Goal: Transaction & Acquisition: Purchase product/service

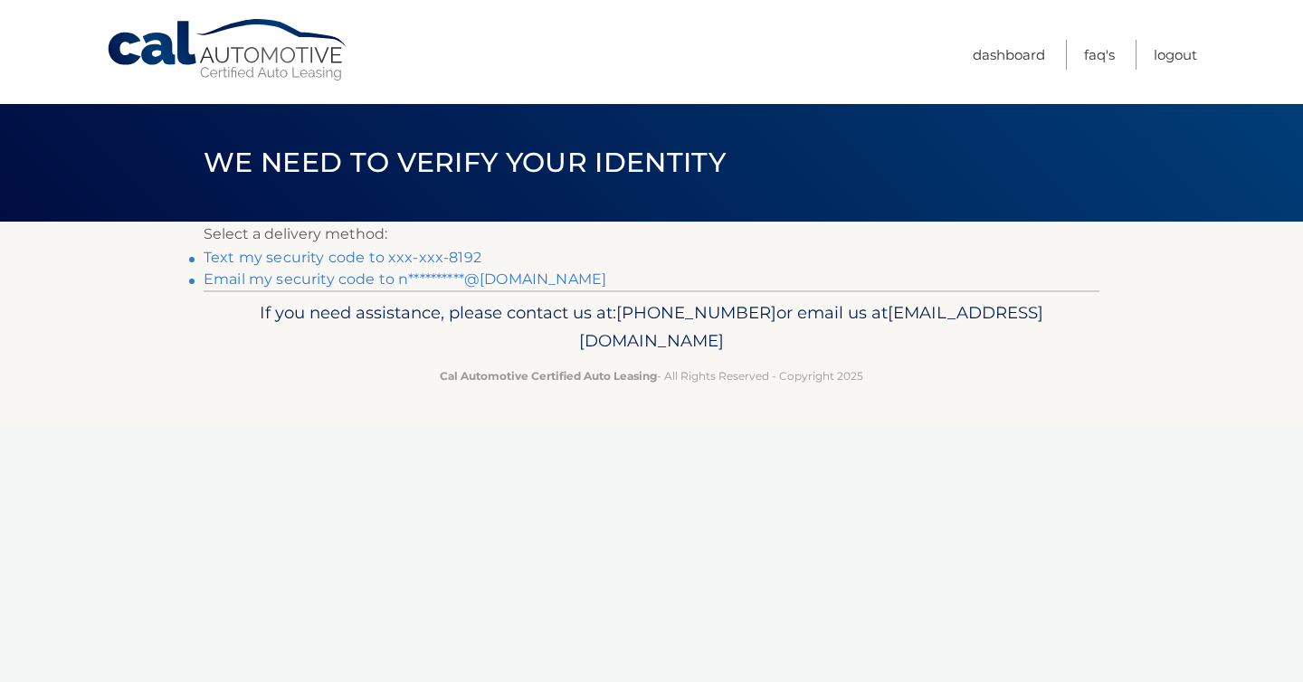
click at [404, 261] on link "Text my security code to xxx-xxx-8192" at bounding box center [343, 257] width 278 height 17
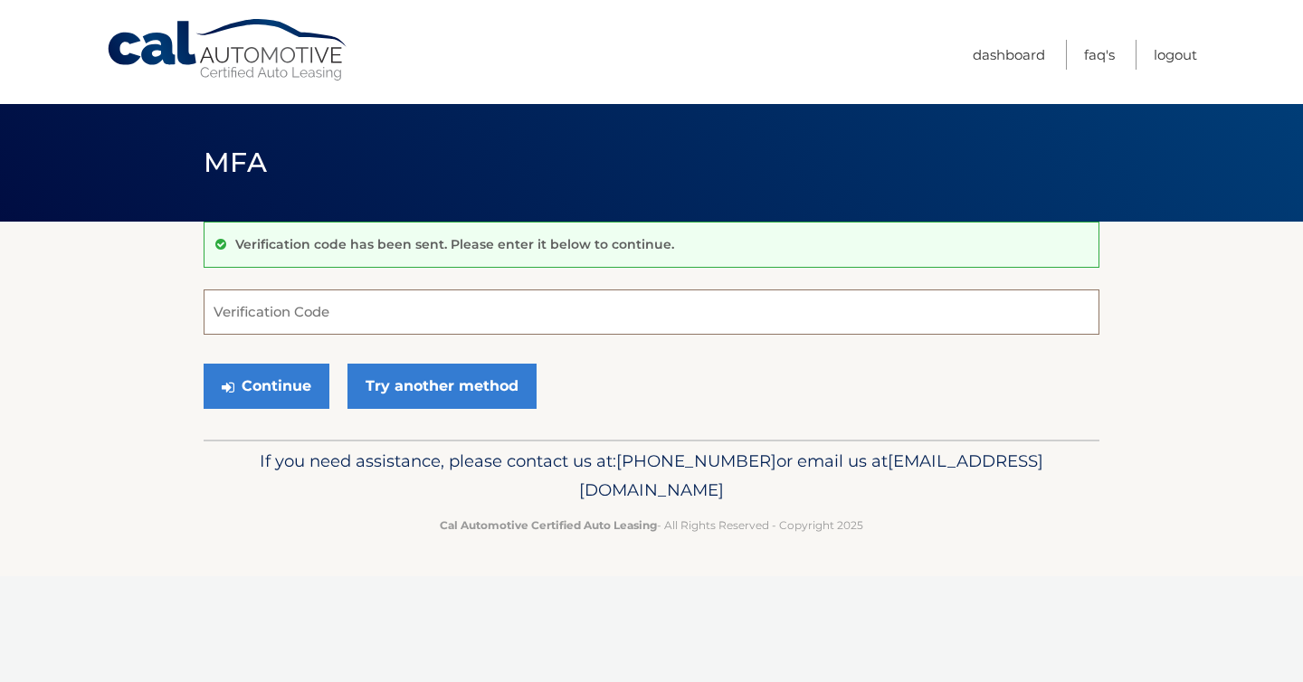
click at [331, 310] on input "Verification Code" at bounding box center [652, 312] width 896 height 45
type input "867017"
click at [261, 389] on button "Continue" at bounding box center [267, 386] width 126 height 45
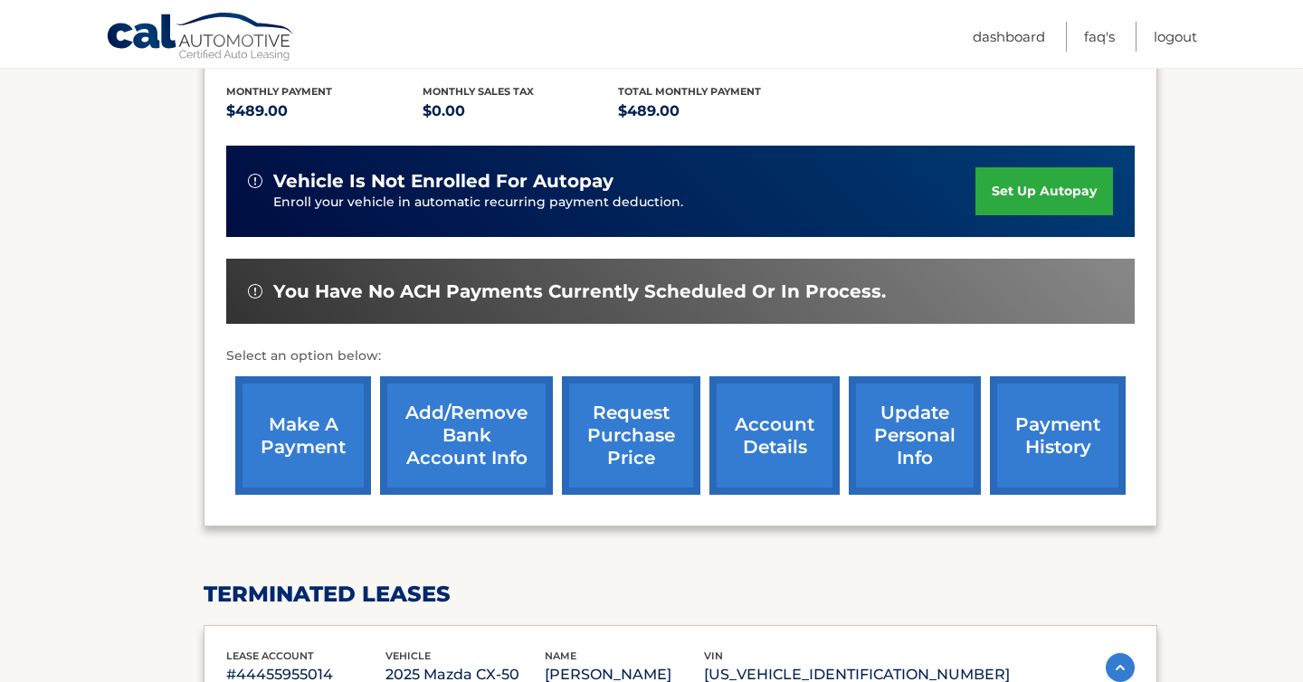
scroll to position [377, 0]
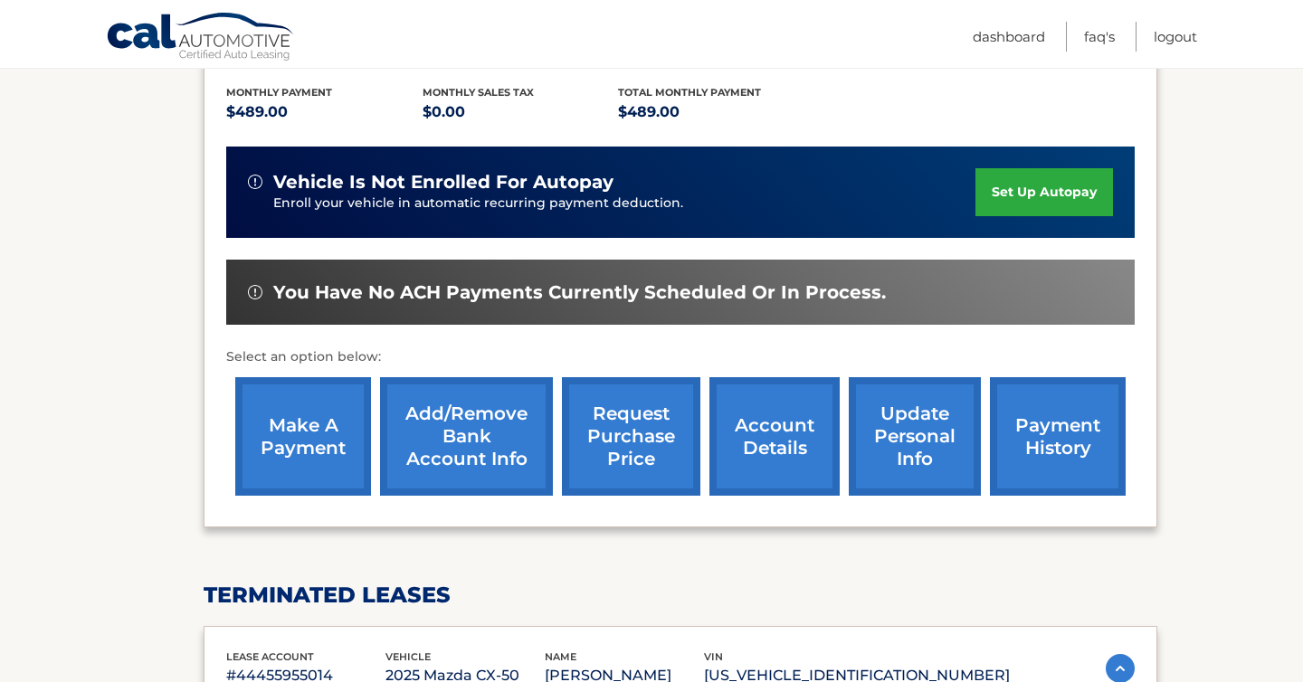
click at [339, 422] on link "make a payment" at bounding box center [303, 436] width 136 height 119
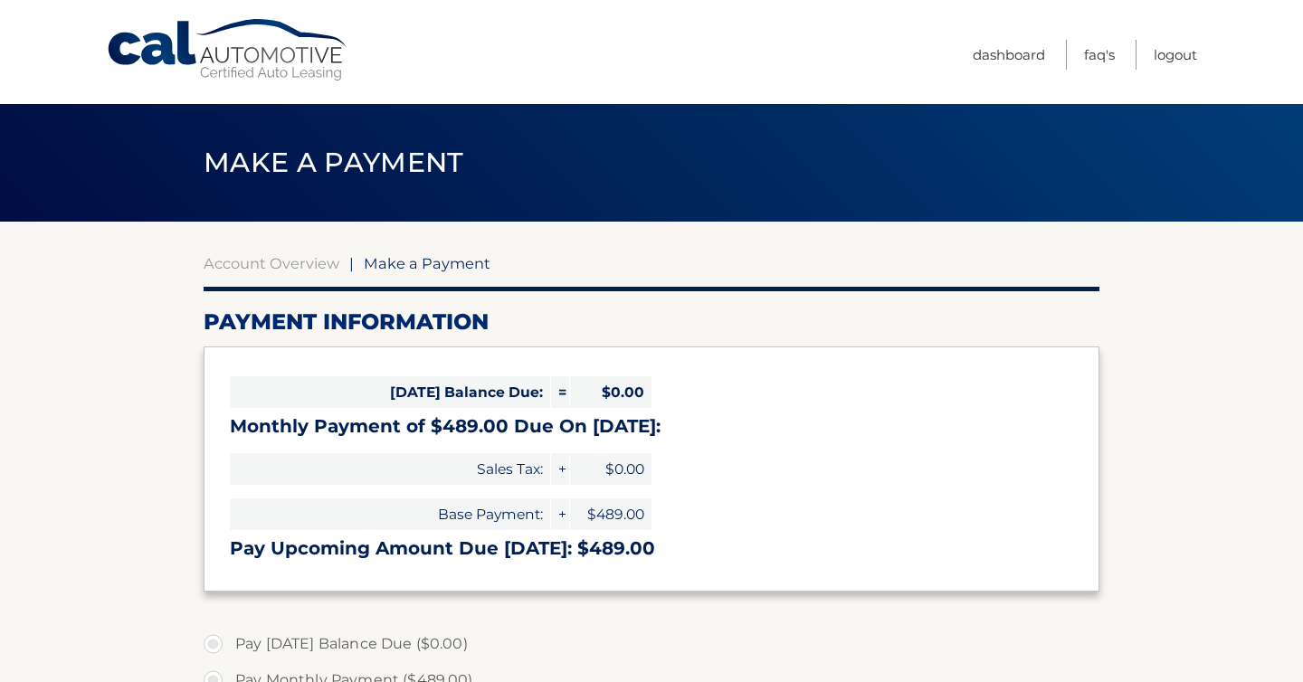
select select "Yzk4Yzk5MmQtNWExMy00NTk5LTk0YTEtMjBmZDU0MjhjZWJh"
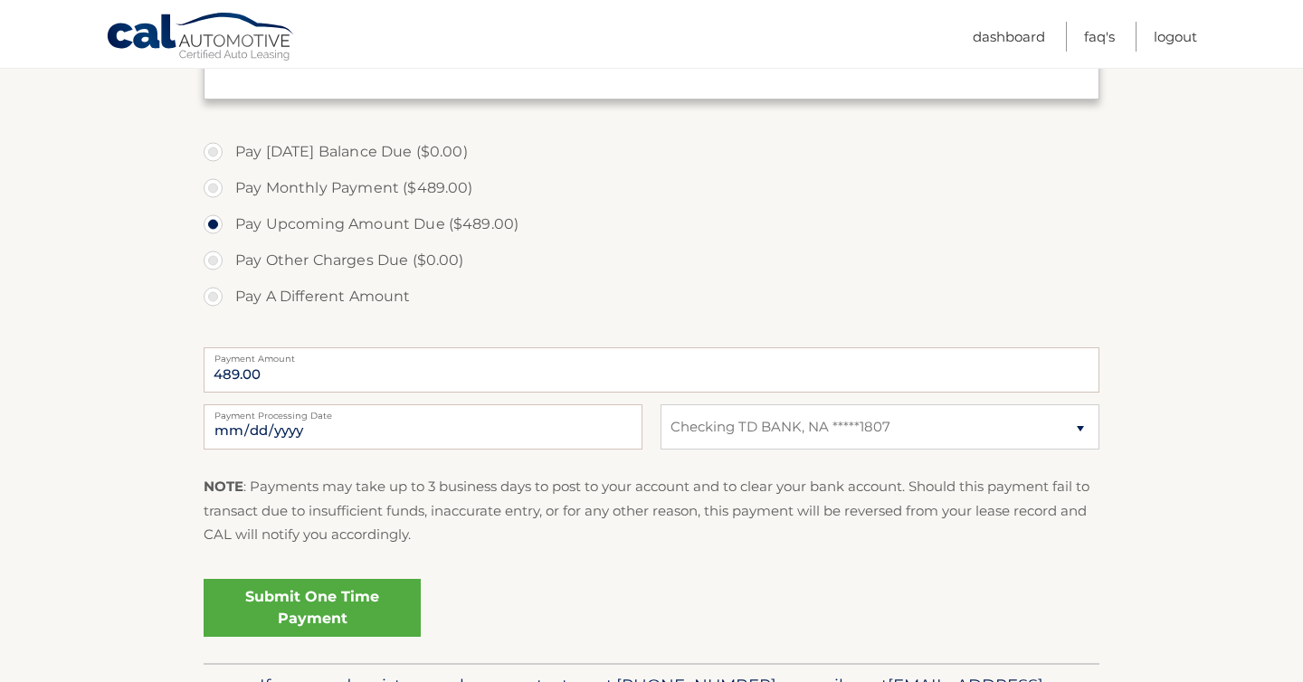
scroll to position [496, 0]
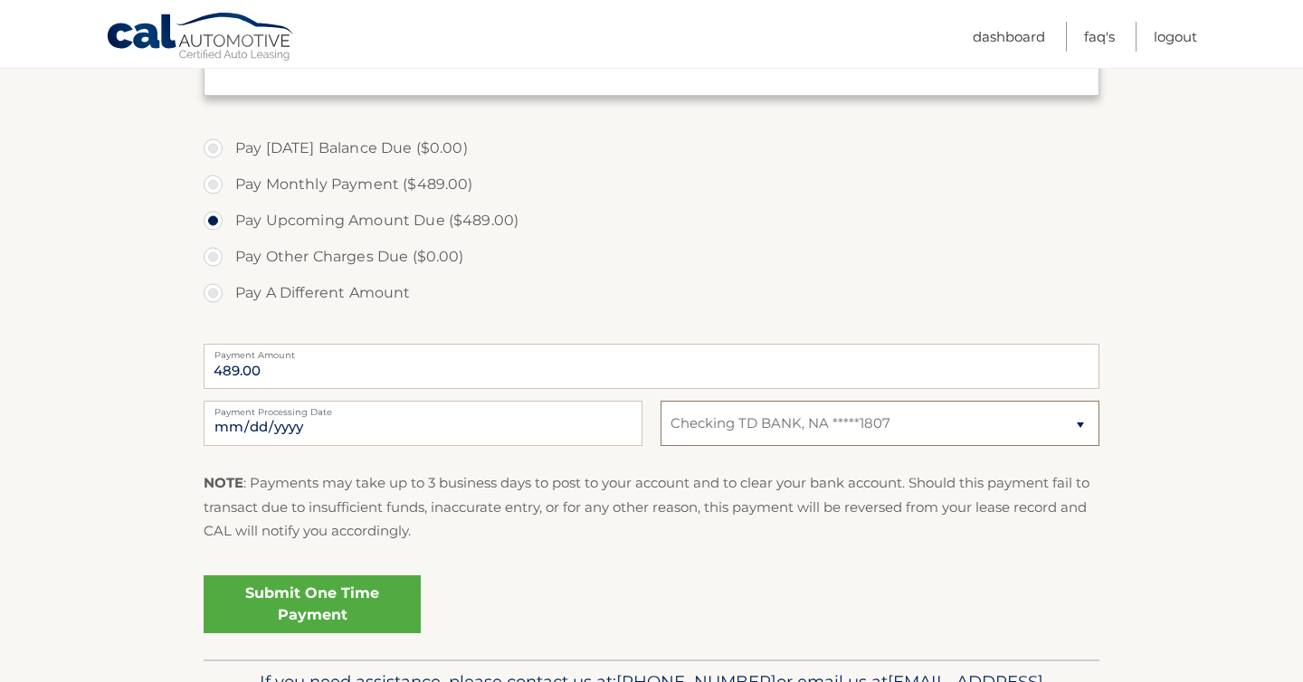
click at [958, 442] on select "Select Bank Account Checking TD BANK, NA *****1807" at bounding box center [880, 423] width 439 height 45
click at [661, 414] on select "Select Bank Account Checking TD BANK, NA *****1807" at bounding box center [880, 423] width 439 height 45
click at [382, 620] on link "Submit One Time Payment" at bounding box center [312, 604] width 217 height 58
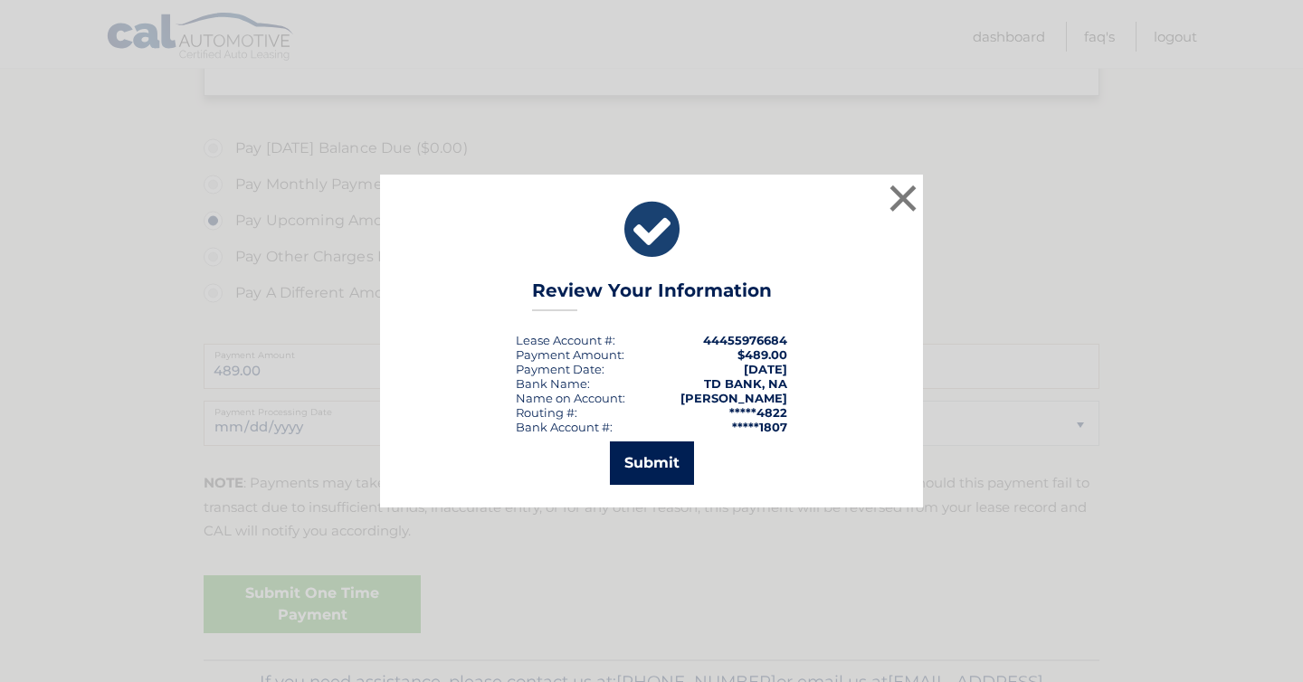
click at [660, 458] on button "Submit" at bounding box center [652, 463] width 84 height 43
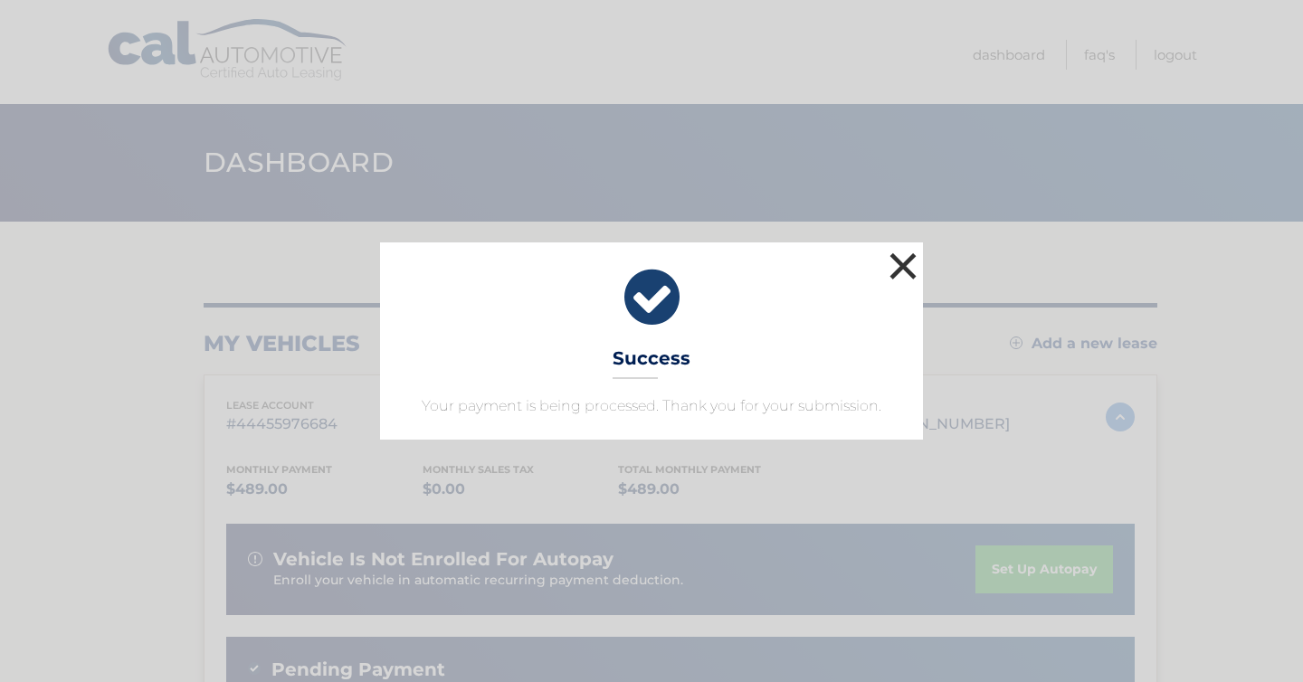
click at [890, 252] on button "×" at bounding box center [903, 266] width 36 height 36
